Goal: Check status

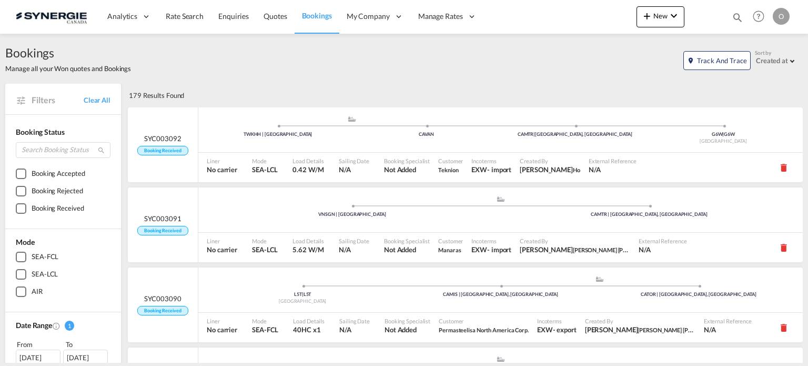
click at [737, 20] on md-icon "icon-magnify" at bounding box center [738, 18] width 12 height 12
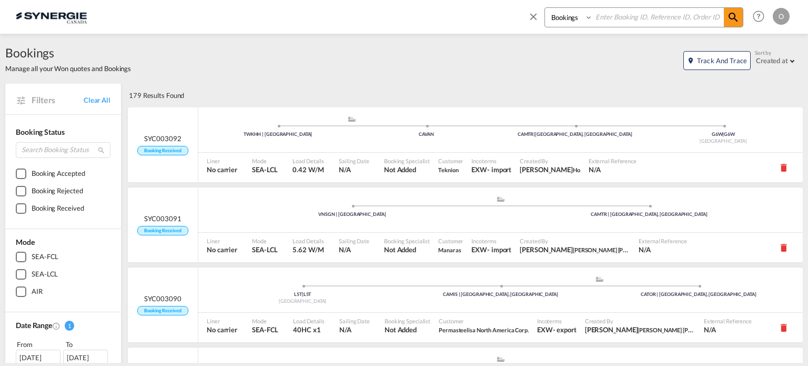
click at [572, 21] on select "Bookings Quotes Enquiries" at bounding box center [570, 17] width 50 height 19
select select "Quotes"
click at [545, 8] on select "Bookings Quotes Enquiries" at bounding box center [570, 17] width 50 height 19
paste input "SYC000014034"
type input "SYC000014034"
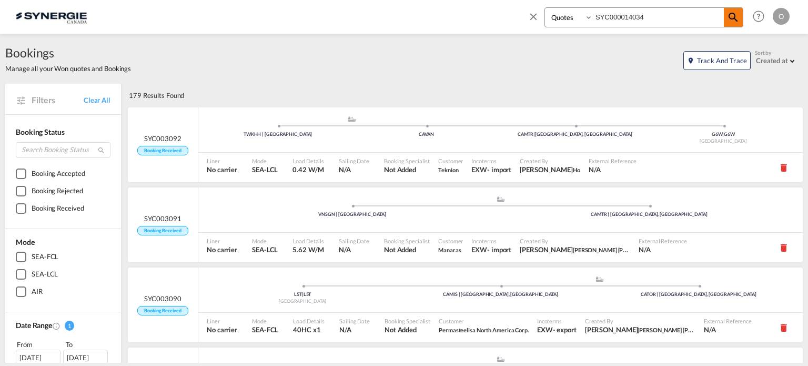
click at [730, 15] on md-icon "icon-magnify" at bounding box center [733, 17] width 13 height 13
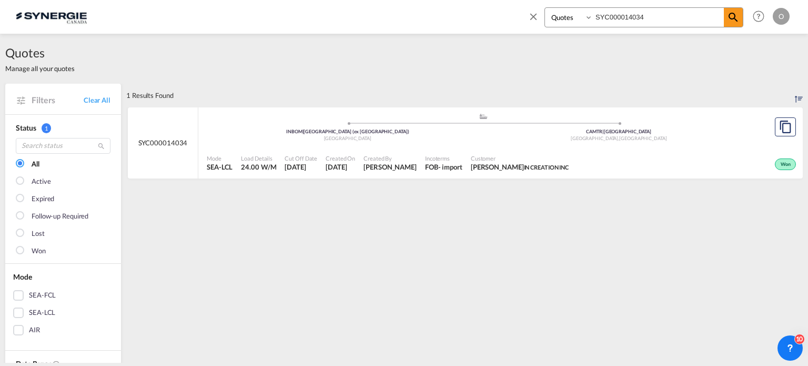
click at [657, 164] on div "Won" at bounding box center [686, 163] width 226 height 26
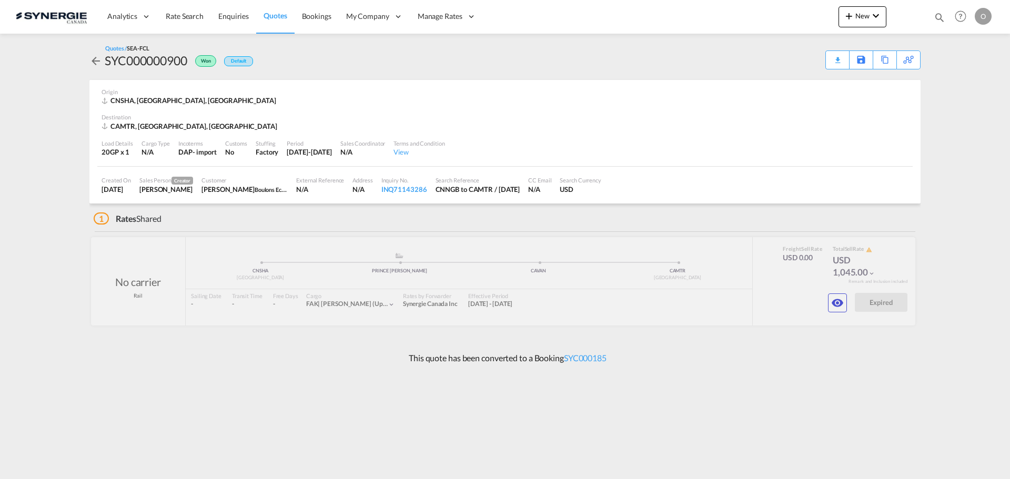
click at [941, 19] on md-icon "icon-magnify" at bounding box center [940, 18] width 12 height 12
click at [763, 16] on select "Bookings Quotes Enquiries" at bounding box center [772, 17] width 50 height 19
select select "Quotes"
click at [747, 8] on select "Bookings Quotes Enquiries" at bounding box center [772, 17] width 50 height 19
click at [810, 13] on input at bounding box center [860, 17] width 131 height 18
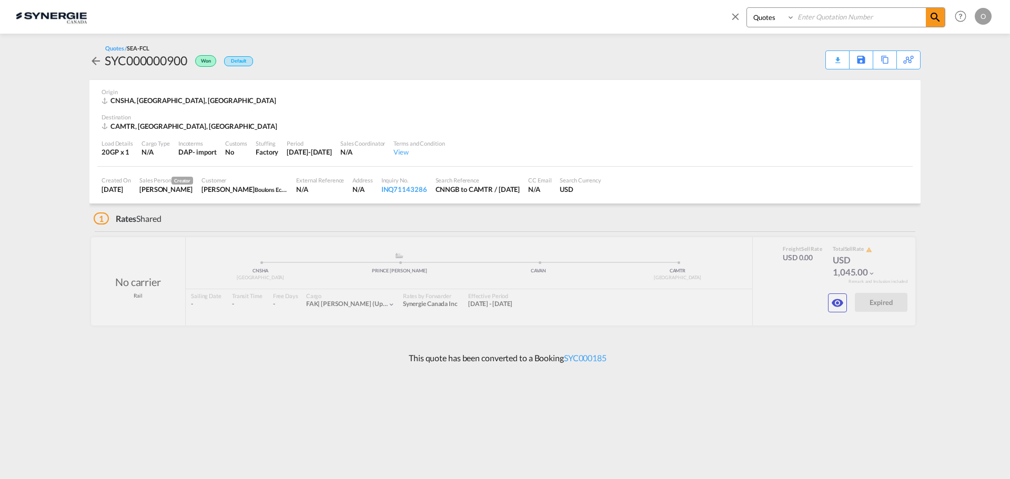
paste input "SYC000014034"
type input "SYC000014034"
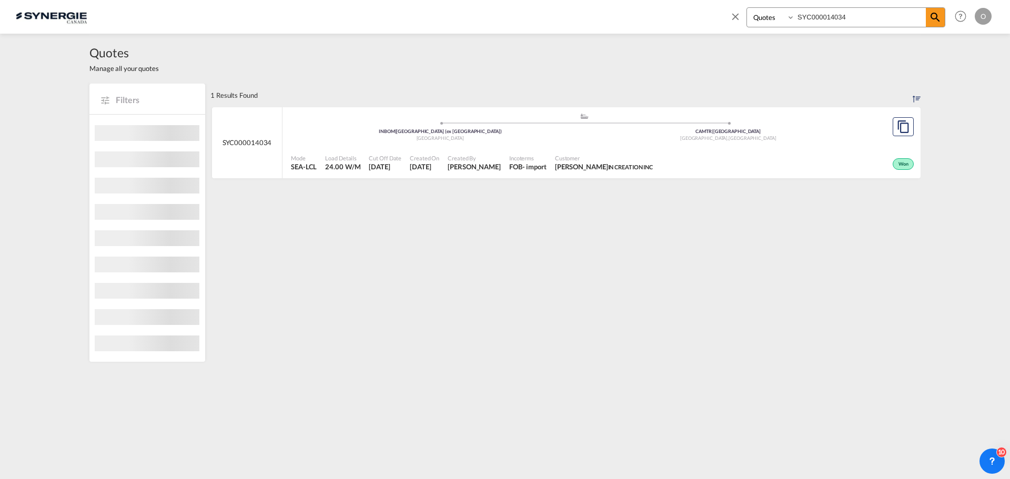
click at [648, 153] on div "Customer Wally Singh IN CREATION INC" at bounding box center [604, 163] width 106 height 26
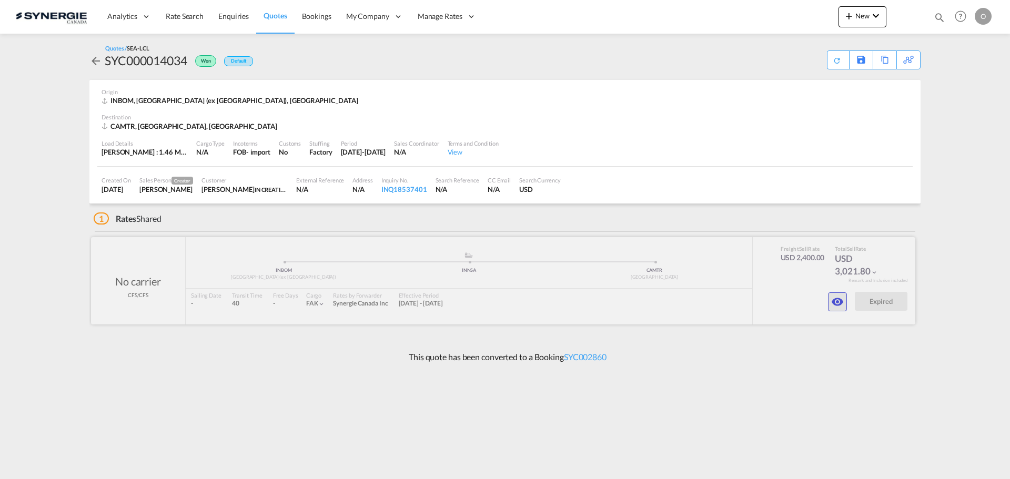
click at [830, 304] on button "button" at bounding box center [837, 302] width 19 height 19
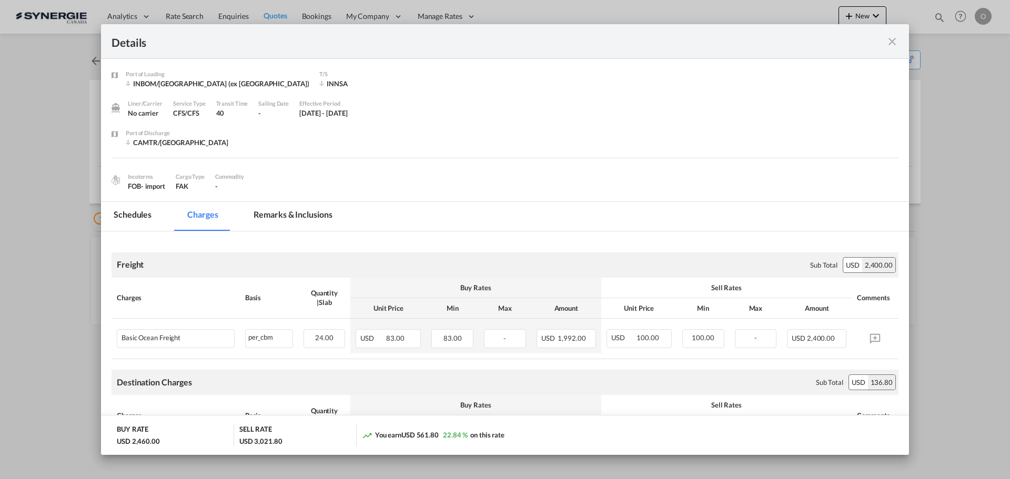
click at [297, 214] on md-tab-item "Remarks & Inclusions" at bounding box center [293, 216] width 104 height 29
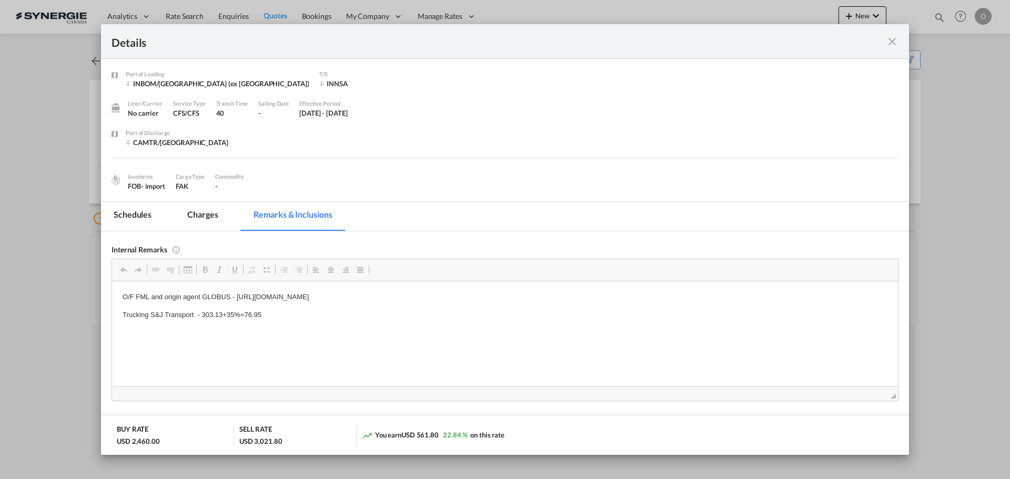
drag, startPoint x: 237, startPoint y: 297, endPoint x: 479, endPoint y: 295, distance: 242.1
drag, startPoint x: 516, startPoint y: 294, endPoint x: 237, endPoint y: 298, distance: 278.4
click at [237, 298] on p "O/F FML and origin agent GLOBUS - https://app.frontapp.com/open/cnv_q1ncwun?key…" at bounding box center [505, 297] width 765 height 11
click at [266, 303] on span "Copy" at bounding box center [266, 306] width 33 height 15
copy p "https://app.frontapp.com/open/cnv_q1ncwun?key=oDWWdjkXLRKfd4AUJytppMBu3z8DrV7l"
